Goal: Navigation & Orientation: Find specific page/section

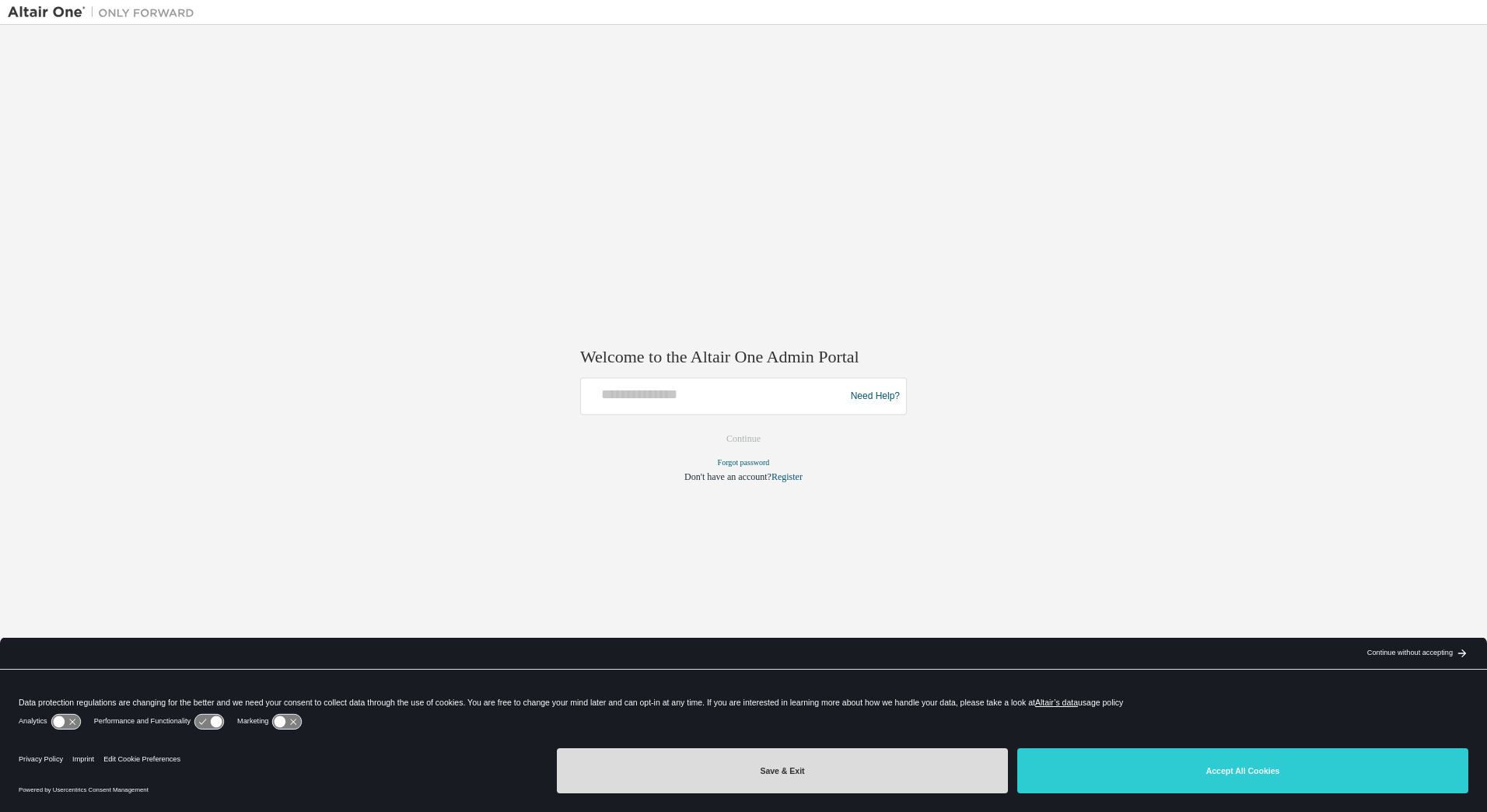
click at [944, 781] on button "Save & Exit" at bounding box center [782, 771] width 451 height 45
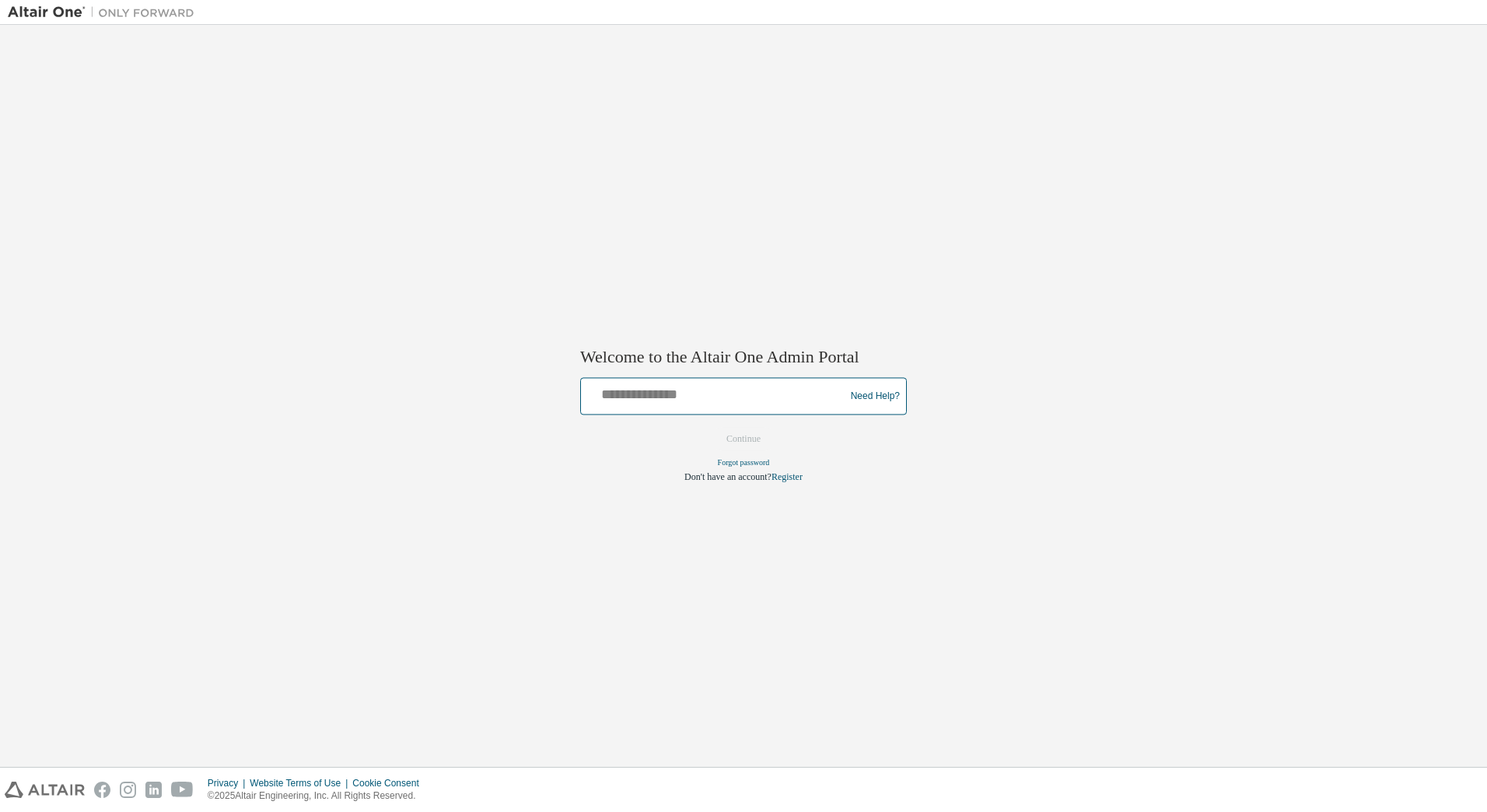
click at [711, 403] on input "text" at bounding box center [715, 393] width 256 height 22
type input "**********"
click at [750, 434] on button "Continue" at bounding box center [744, 439] width 67 height 23
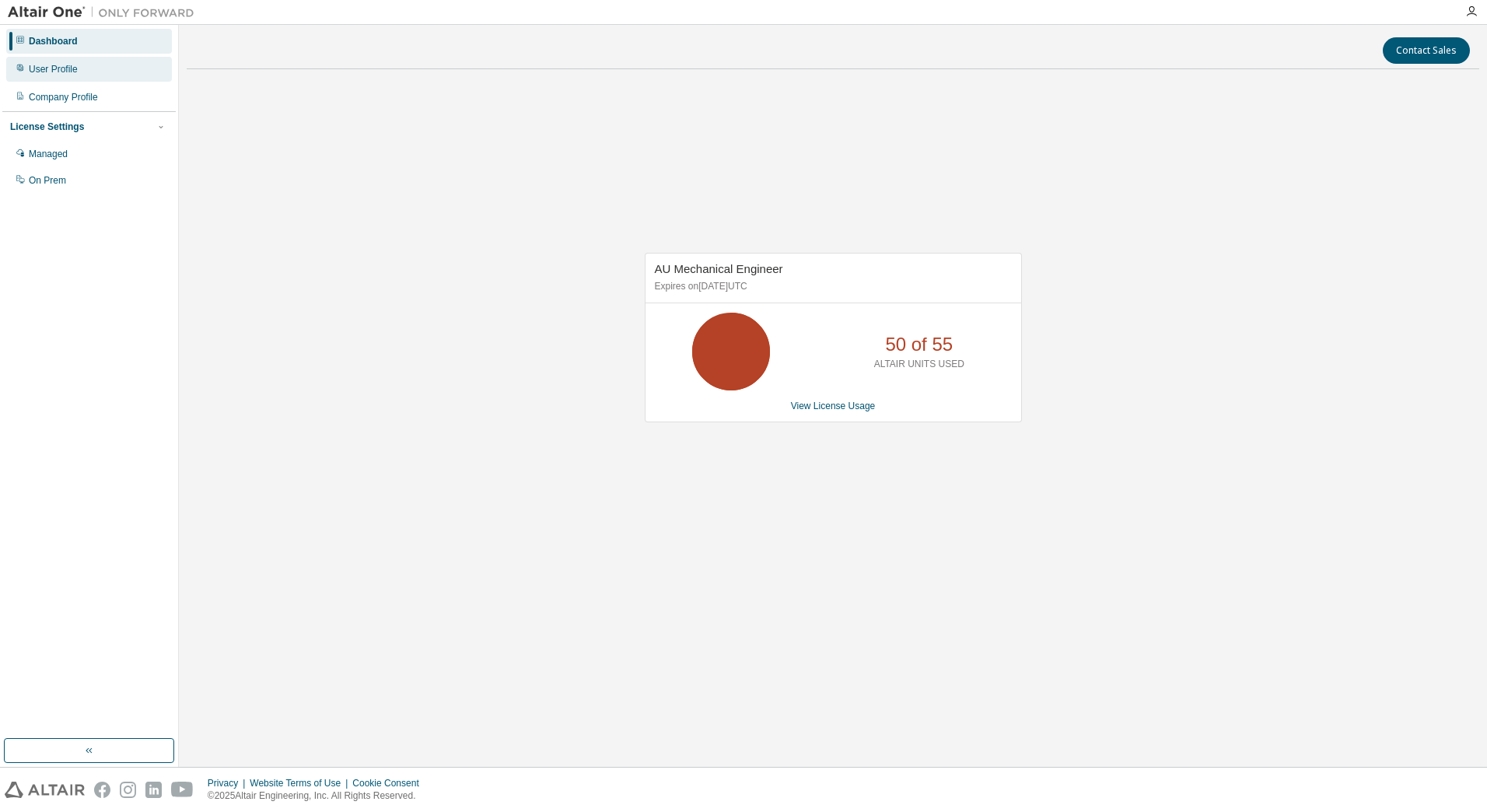
click at [52, 71] on div "User Profile" at bounding box center [53, 69] width 49 height 12
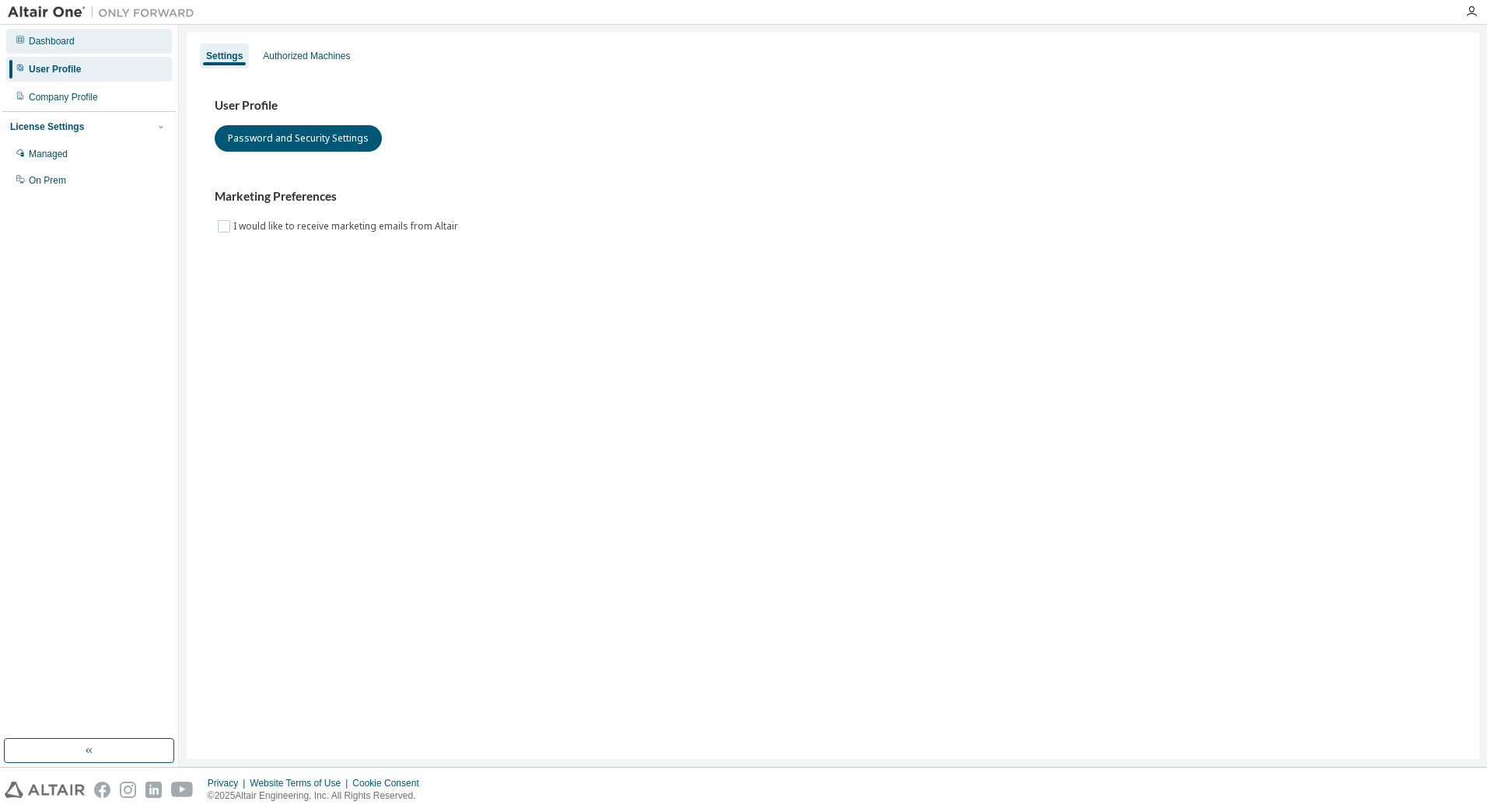
click at [52, 46] on div "Dashboard" at bounding box center [51, 41] width 46 height 12
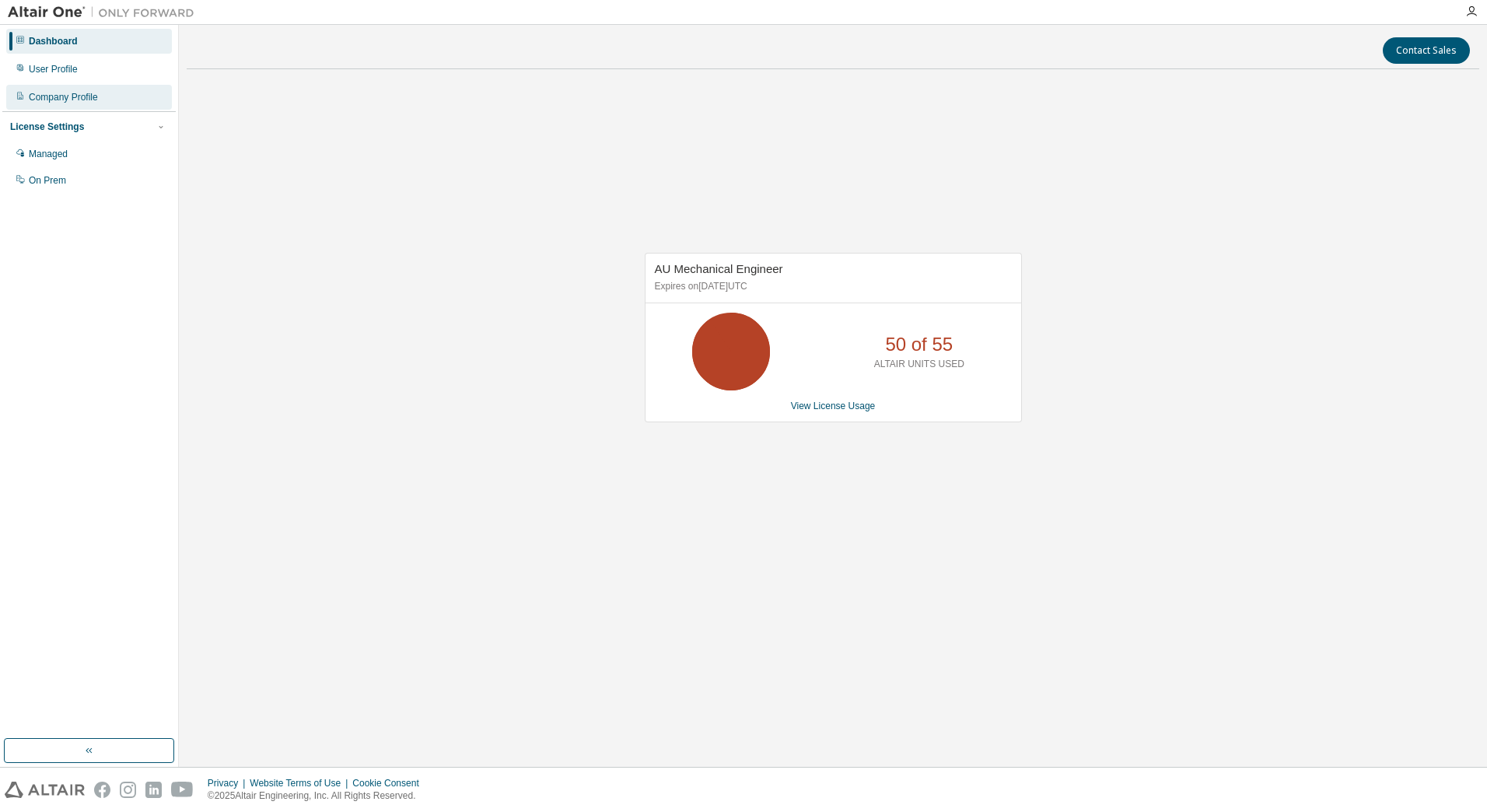
click at [49, 100] on div "Company Profile" at bounding box center [63, 97] width 69 height 12
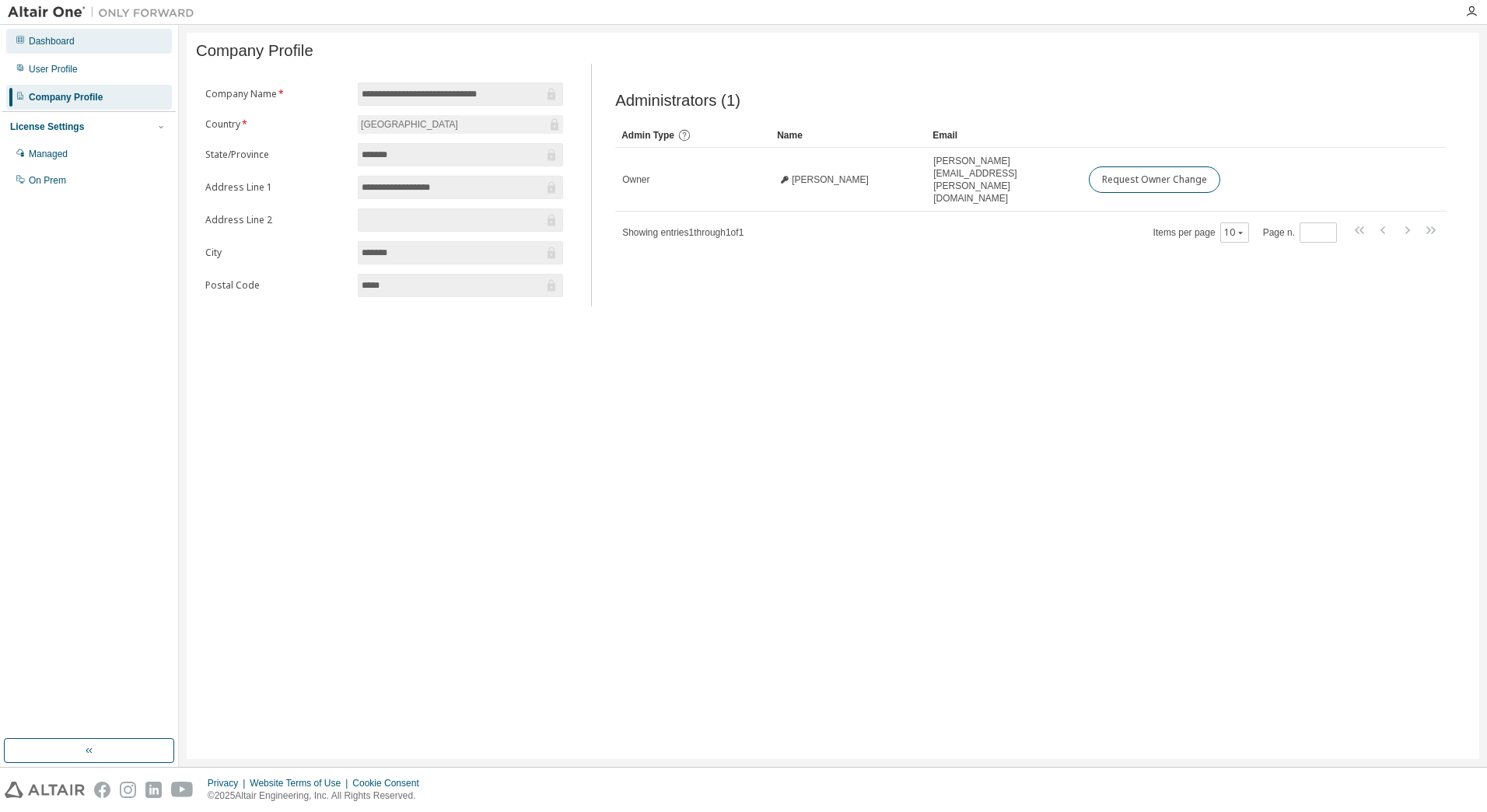
click at [49, 42] on div "Dashboard" at bounding box center [51, 41] width 46 height 12
